Goal: Transaction & Acquisition: Purchase product/service

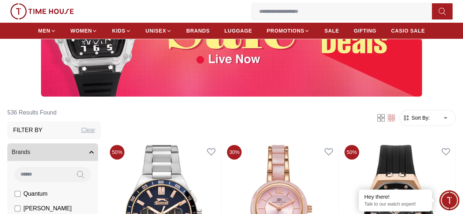
scroll to position [97, 0]
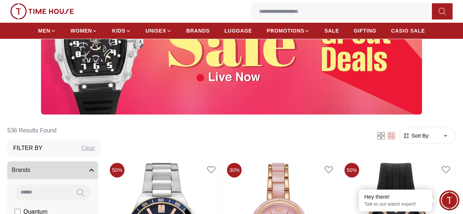
click at [42, 153] on h3 "Filter By" at bounding box center [27, 148] width 29 height 9
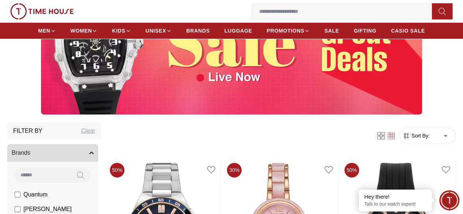
scroll to position [29, 0]
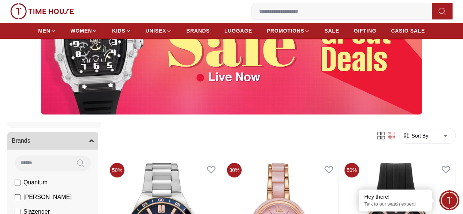
click at [98, 150] on button "Brands" at bounding box center [52, 141] width 91 height 18
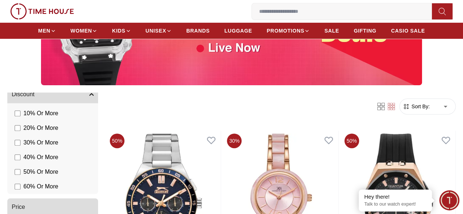
scroll to position [141, 0]
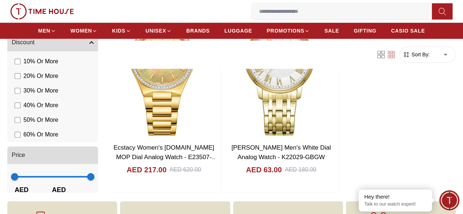
scroll to position [215, 0]
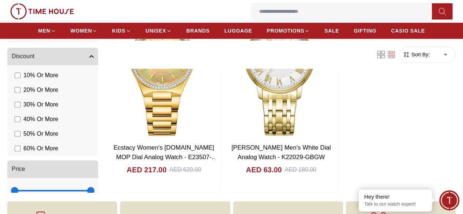
click at [58, 144] on span "60 % Or More" at bounding box center [40, 148] width 35 height 9
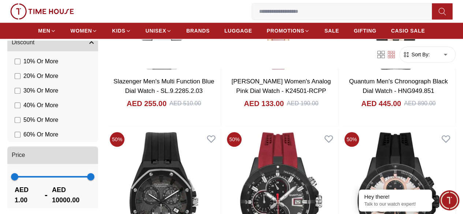
scroll to position [352, 0]
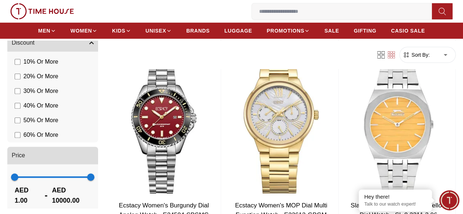
scroll to position [1216, 0]
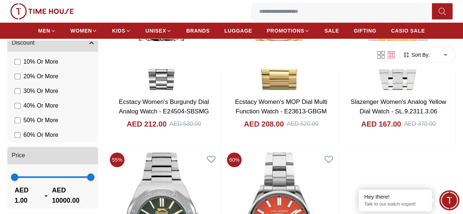
scroll to position [1275, 0]
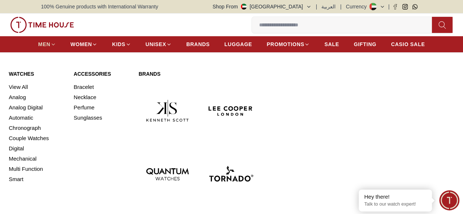
click at [48, 45] on span "MEN" at bounding box center [44, 44] width 12 height 7
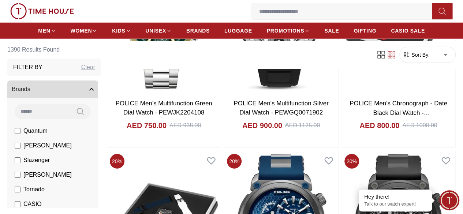
scroll to position [1011, 0]
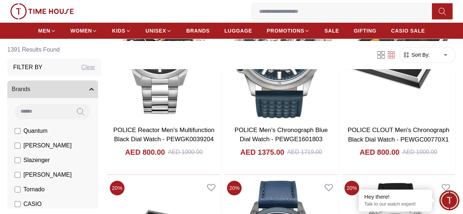
scroll to position [1363, 0]
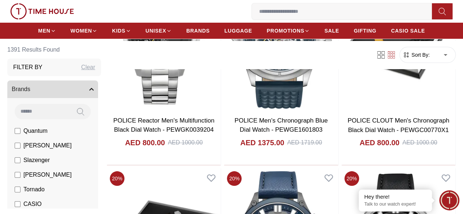
click at [252, 11] on input at bounding box center [345, 11] width 186 height 15
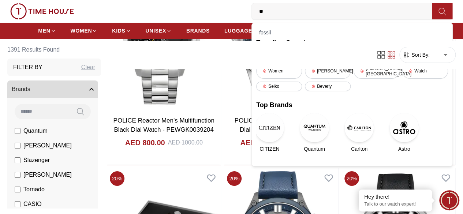
type input "*"
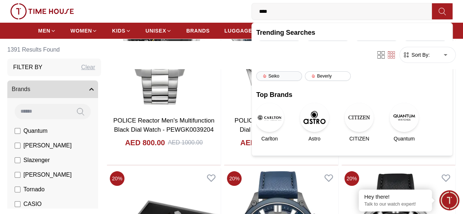
type input "****"
click at [256, 71] on div "Seiko" at bounding box center [279, 76] width 46 height 10
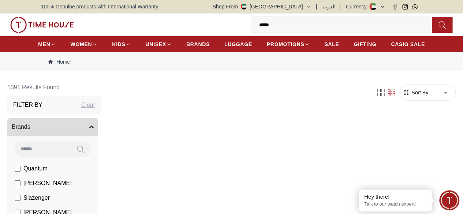
click at [459, 128] on section "1391 Results Found Filter By Clear Brands Quantum [PERSON_NAME] Slazenger [PERS…" at bounding box center [231, 162] width 463 height 167
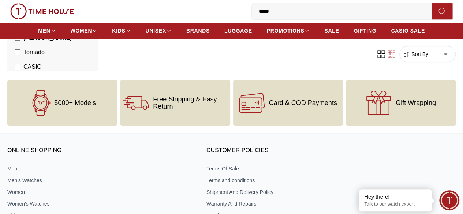
scroll to position [176, 0]
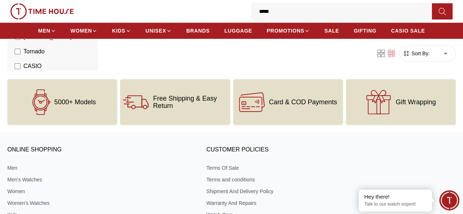
drag, startPoint x: 153, startPoint y: 15, endPoint x: 65, endPoint y: 15, distance: 88.3
click at [65, 15] on div "0 Wishlist My Bag ***** Trending Searches 1200 Police Casio 2100 Women [PERSON_…" at bounding box center [231, 11] width 449 height 23
type input "*****"
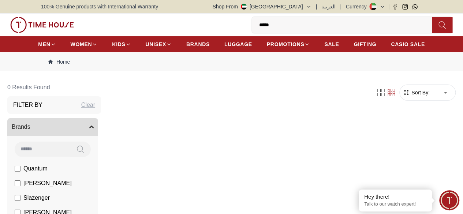
scroll to position [188, 0]
